Goal: Task Accomplishment & Management: Manage account settings

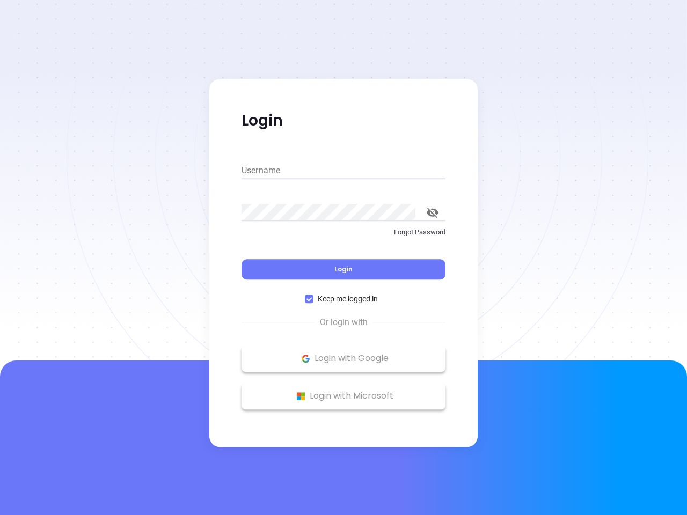
click at [344, 258] on div "Login" at bounding box center [344, 262] width 204 height 33
click at [344, 171] on input "Username" at bounding box center [344, 170] width 204 height 17
click at [433, 213] on icon "toggle password visibility" at bounding box center [433, 213] width 12 height 10
click at [344, 270] on span "Login" at bounding box center [344, 269] width 18 height 9
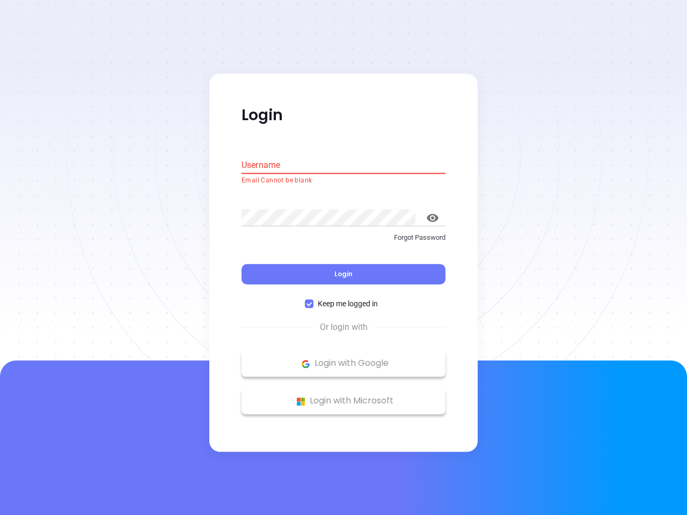
click at [344, 299] on span "Keep me logged in" at bounding box center [348, 305] width 69 height 12
click at [314, 300] on input "Keep me logged in" at bounding box center [309, 304] width 9 height 9
checkbox input "false"
click at [344, 359] on p "Login with Google" at bounding box center [343, 364] width 193 height 16
click at [344, 396] on p "Login with Microsoft" at bounding box center [343, 402] width 193 height 16
